Goal: Book appointment/travel/reservation

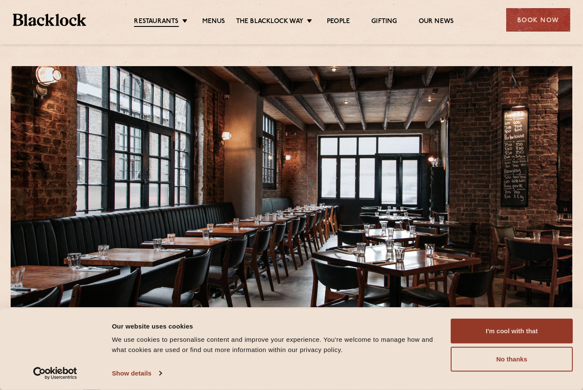
click at [518, 327] on button "I'm cool with that" at bounding box center [512, 331] width 122 height 25
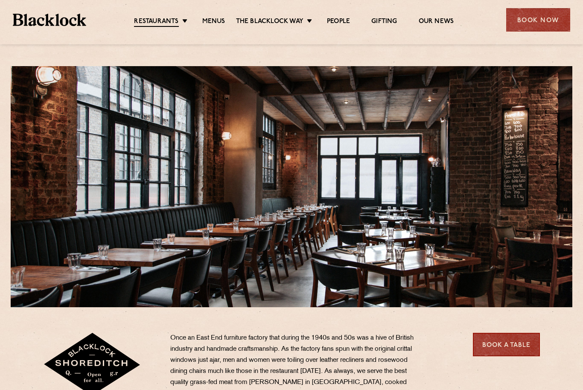
click at [214, 18] on link "Menus" at bounding box center [213, 22] width 23 height 9
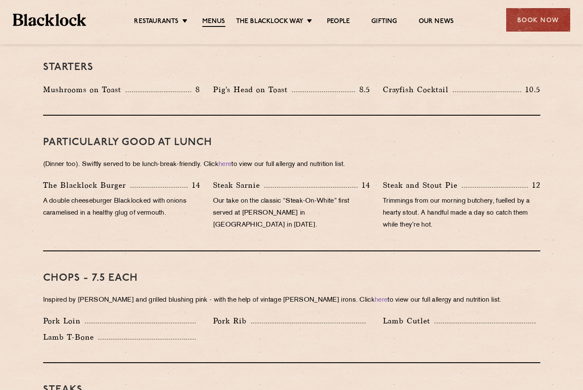
scroll to position [476, 0]
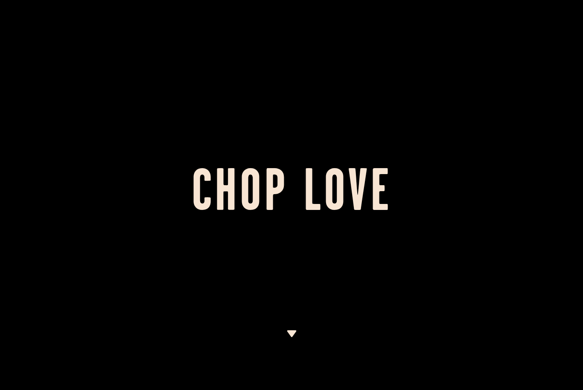
click at [295, 331] on img at bounding box center [292, 334] width 11 height 7
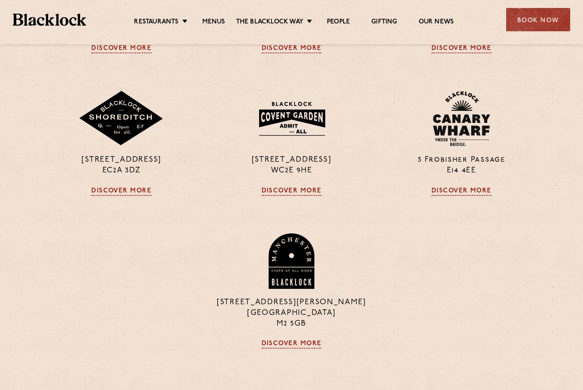
scroll to position [784, 0]
click at [463, 196] on link "Discover More" at bounding box center [462, 191] width 60 height 9
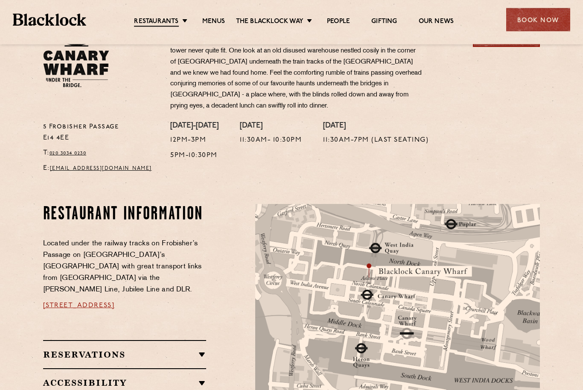
scroll to position [310, 0]
click at [216, 20] on link "Menus" at bounding box center [213, 22] width 23 height 9
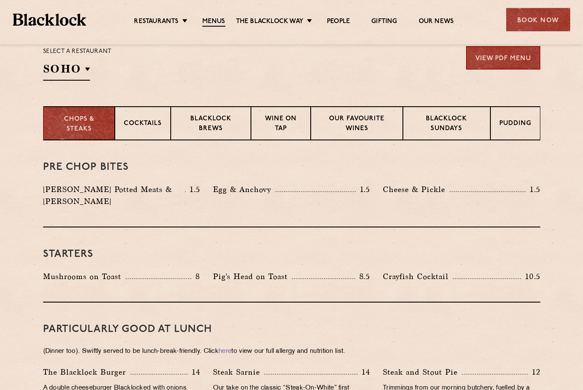
scroll to position [289, 0]
click at [0, 0] on p "Canary Wharf" at bounding box center [0, 0] width 0 height 0
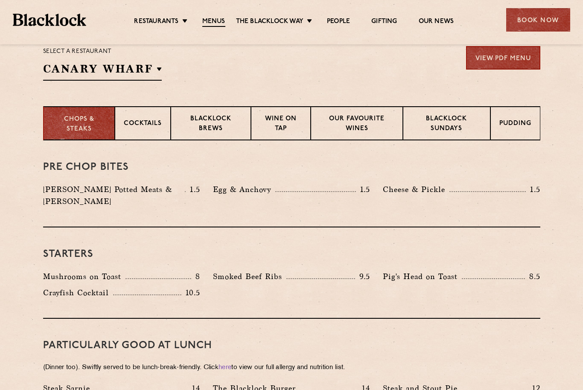
click at [0, 0] on p "Canary Wharf" at bounding box center [0, 0] width 0 height 0
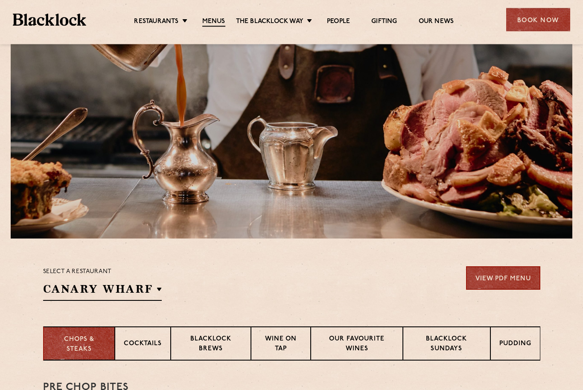
scroll to position [0, 0]
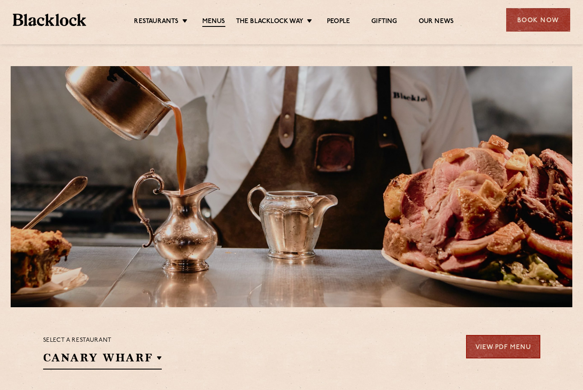
click at [0, 0] on link "[PERSON_NAME] Cuts" at bounding box center [0, 0] width 0 height 0
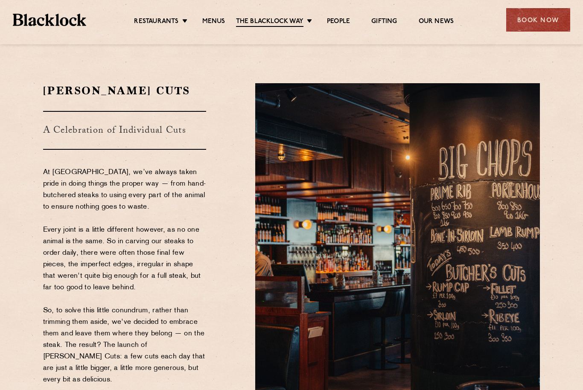
click at [341, 18] on link "People" at bounding box center [338, 22] width 23 height 9
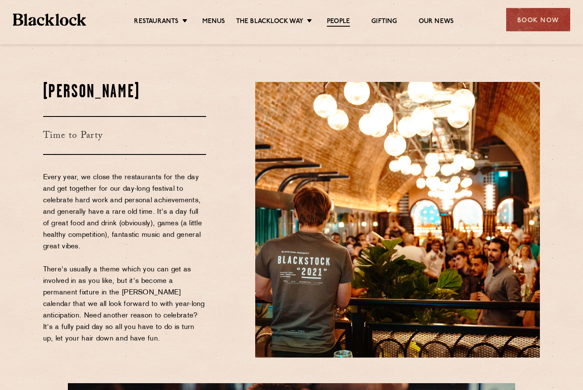
scroll to position [1225, 0]
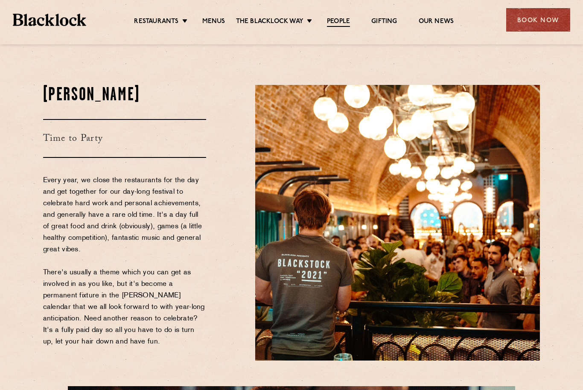
click at [535, 19] on div "Book Now" at bounding box center [538, 19] width 64 height 23
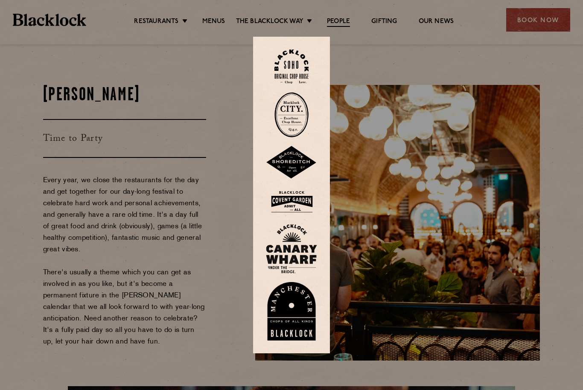
click at [302, 260] on img at bounding box center [291, 249] width 51 height 50
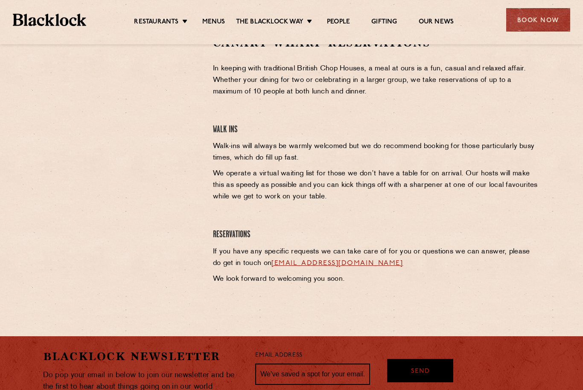
scroll to position [312, 0]
